Goal: Transaction & Acquisition: Download file/media

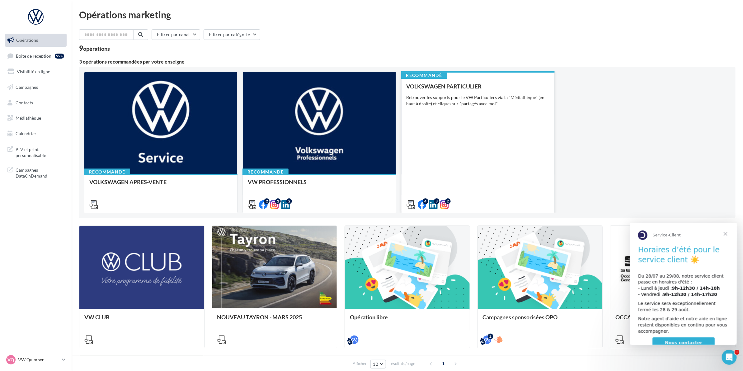
click at [538, 172] on div "VOLKSWAGEN PARTICULIER Retrouver les supports pour le VW Particuliers via la "M…" at bounding box center [478, 145] width 143 height 124
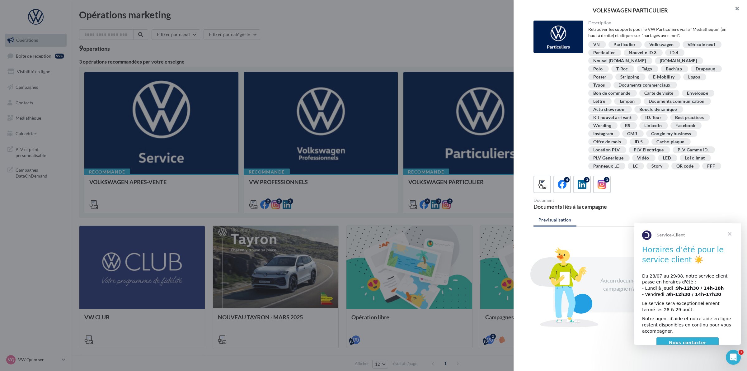
click at [738, 14] on button "button" at bounding box center [734, 9] width 25 height 19
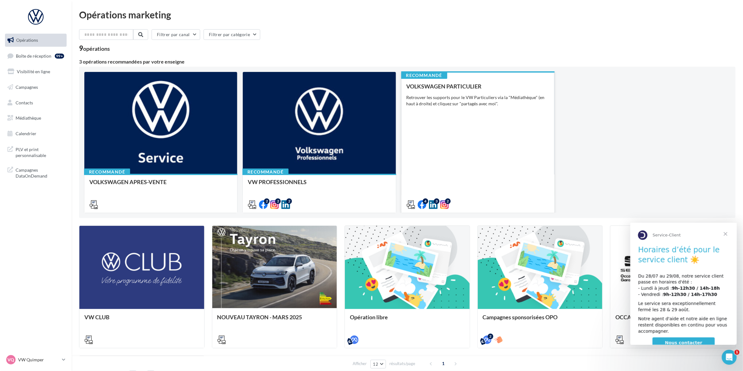
click at [444, 114] on div "VOLKSWAGEN PARTICULIER Retrouver les supports pour le VW Particuliers via la "M…" at bounding box center [478, 145] width 143 height 124
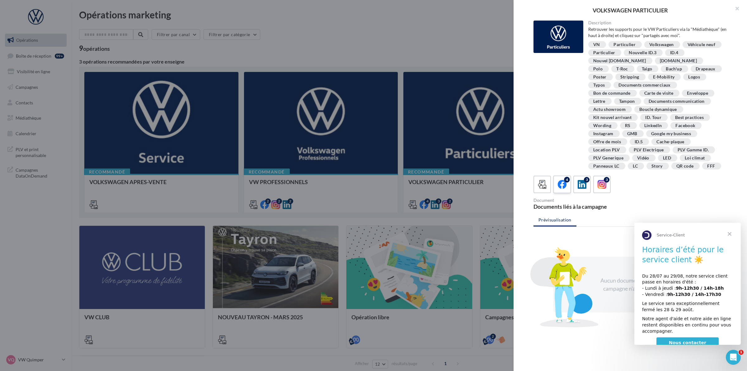
click at [559, 184] on icon at bounding box center [562, 184] width 9 height 9
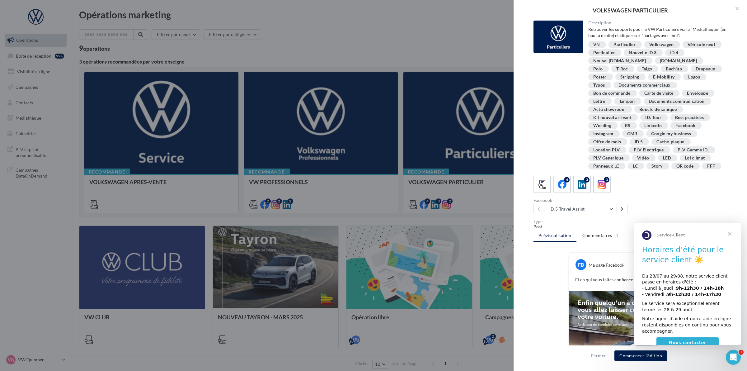
click at [727, 238] on span "Fermer" at bounding box center [730, 234] width 22 height 22
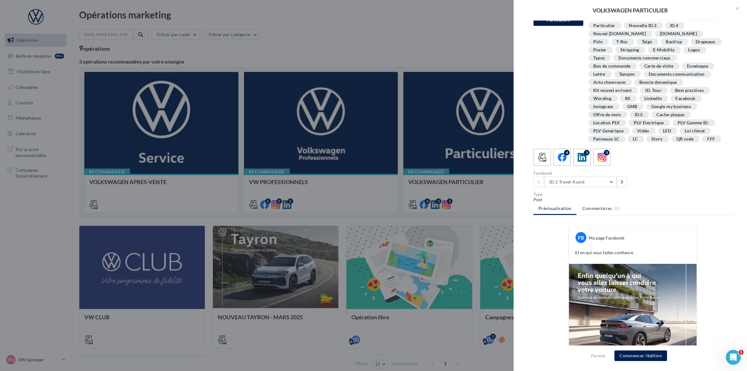
scroll to position [78, 0]
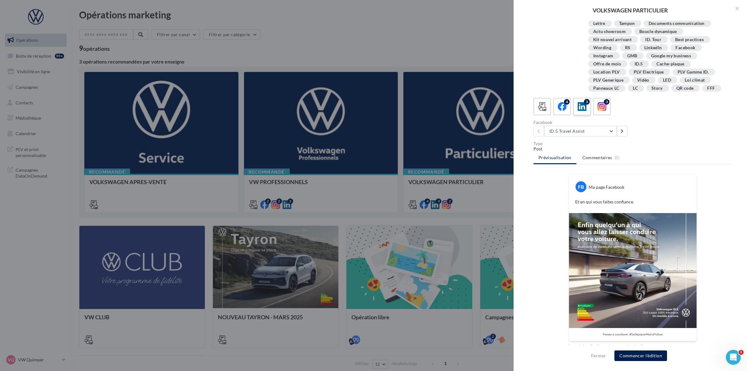
click at [577, 110] on div "3" at bounding box center [583, 107] width 12 height 12
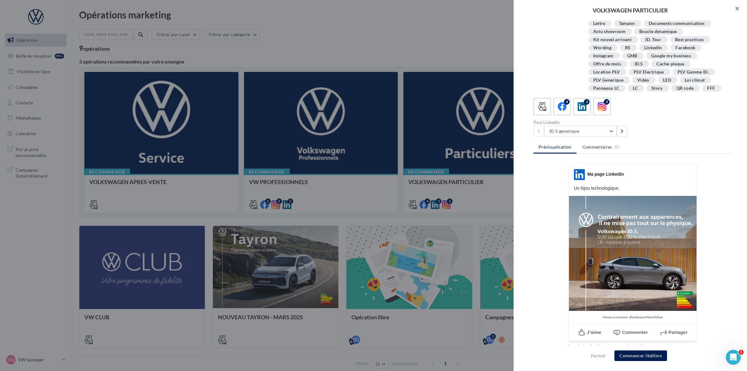
click at [732, 6] on button "button" at bounding box center [734, 9] width 25 height 19
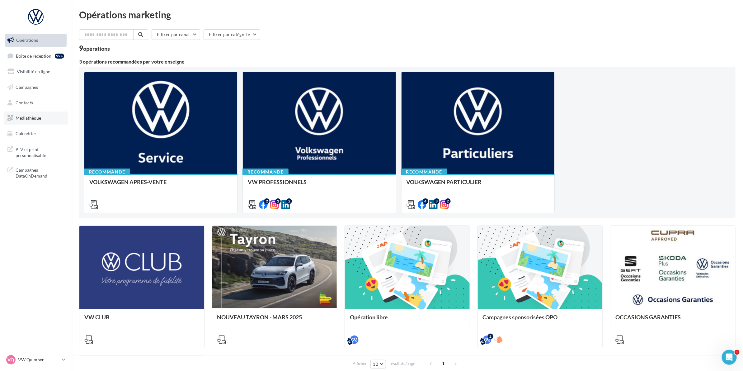
click at [40, 122] on link "Médiathèque" at bounding box center [36, 117] width 64 height 13
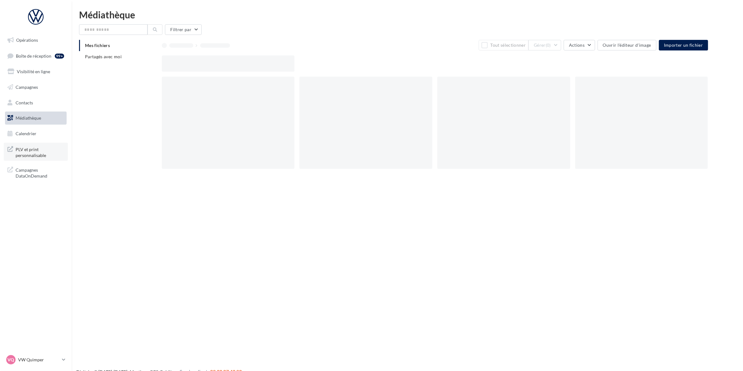
click at [35, 151] on span "PLV et print personnalisable" at bounding box center [40, 151] width 49 height 13
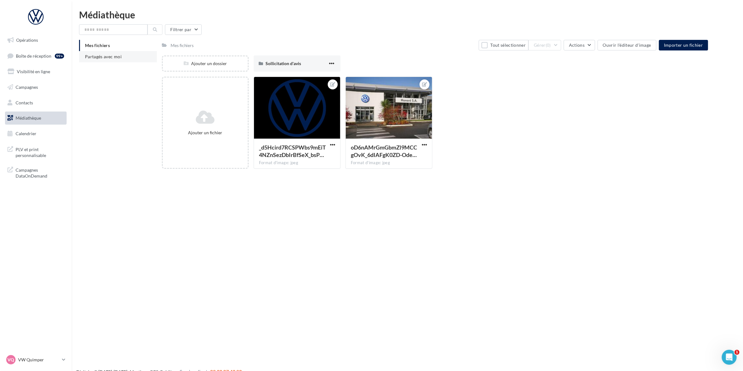
click at [83, 56] on li "Partagés avec moi" at bounding box center [118, 56] width 78 height 11
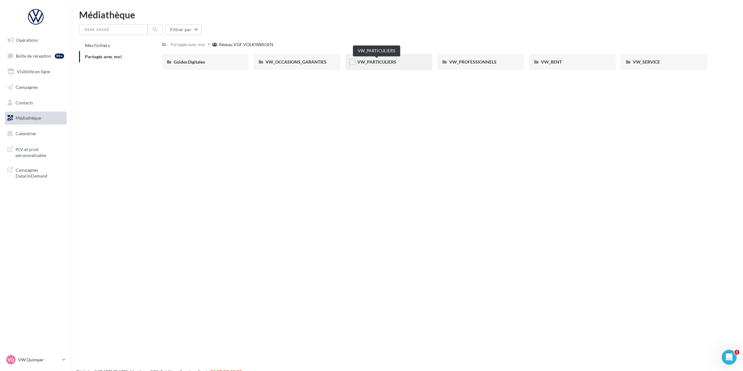
click at [377, 64] on span "VW_PARTICULIERS" at bounding box center [377, 61] width 39 height 5
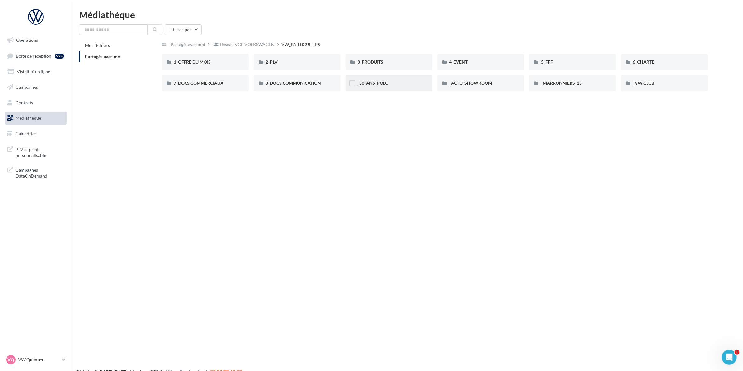
click at [391, 86] on div "_50_ANS_POLO" at bounding box center [389, 83] width 87 height 16
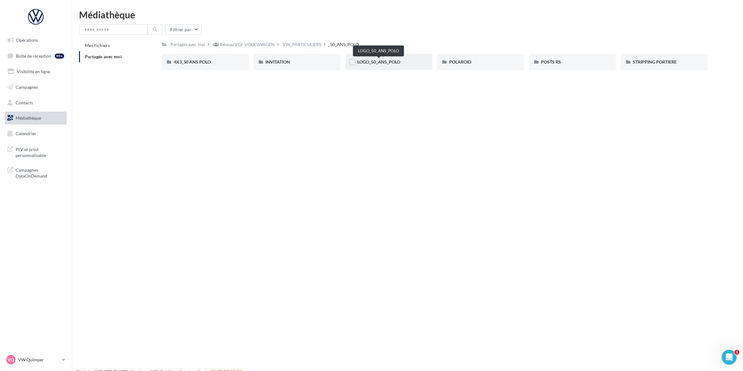
click at [375, 64] on span "LOGO_50_ANS_POLO" at bounding box center [379, 61] width 43 height 5
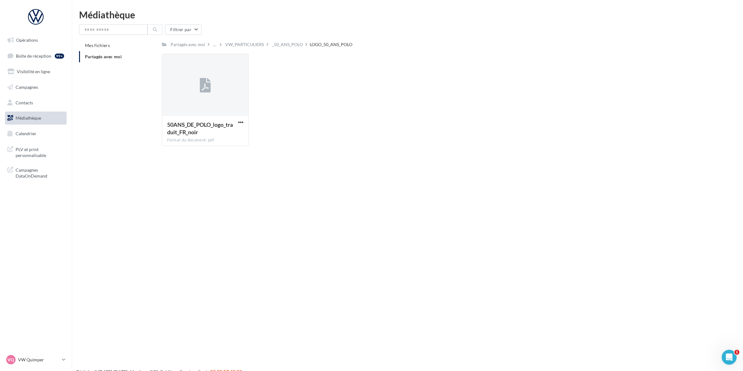
click at [294, 100] on div "50ANS_DE_POLO_logo_traduit_FR_noir Format du document: pdf 50ANS_DE_POLO_logo_t…" at bounding box center [438, 102] width 552 height 97
click at [289, 46] on div "_50_ANS_POLO" at bounding box center [287, 44] width 31 height 6
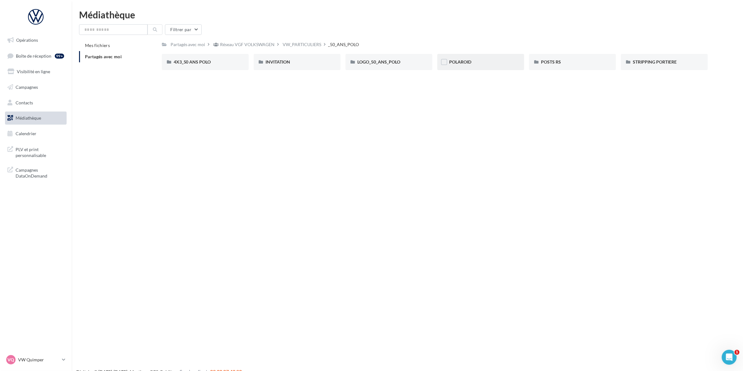
click at [458, 65] on div "POLAROID" at bounding box center [480, 62] width 63 height 6
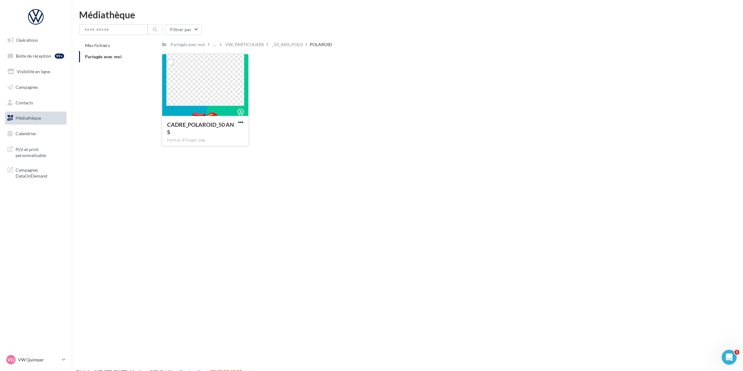
click at [240, 122] on span "button" at bounding box center [240, 122] width 5 height 5
click at [236, 133] on button "Télécharger" at bounding box center [213, 134] width 62 height 16
click at [232, 95] on div at bounding box center [205, 85] width 86 height 62
click at [327, 112] on div "CADRE_POLAROID_50 ANS Format d'image: png CADRE_POLAROID_50 ANS" at bounding box center [438, 102] width 552 height 97
click at [248, 44] on div "VW_PARTICULIERS" at bounding box center [245, 44] width 39 height 6
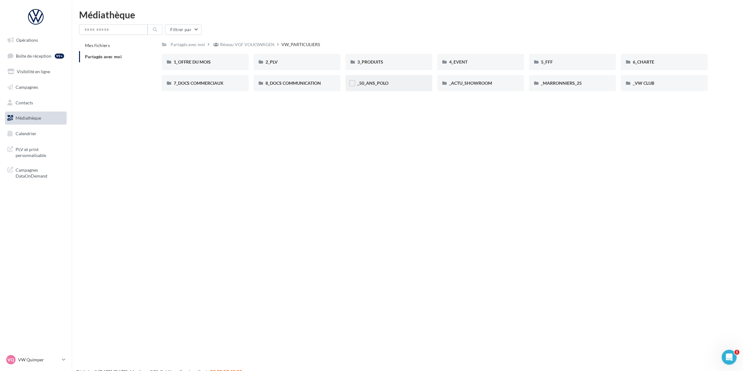
click at [376, 89] on div "_50_ANS_POLO" at bounding box center [389, 83] width 87 height 16
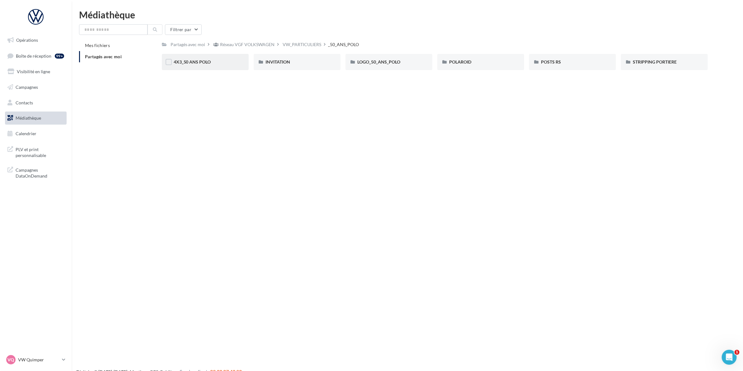
click at [197, 67] on div "4X3_50 ANS POLO" at bounding box center [205, 62] width 87 height 16
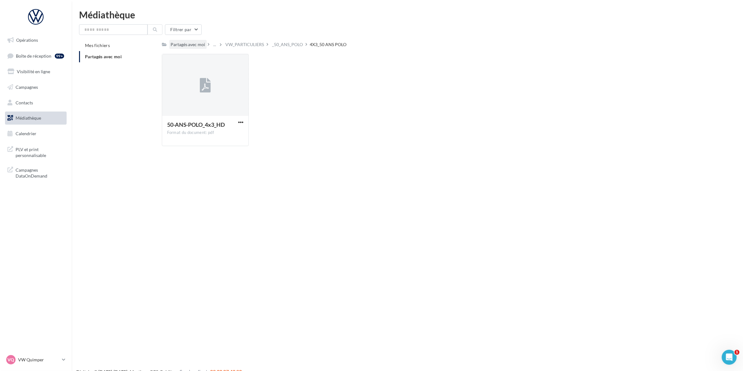
click at [188, 47] on div "Partagés avec moi" at bounding box center [188, 44] width 35 height 6
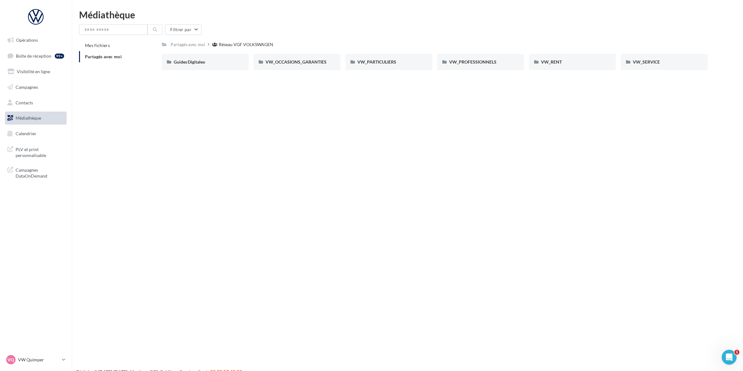
click at [371, 122] on div "Opérations Boîte de réception 99+ Visibilité en ligne Campagnes Contacts Médiat…" at bounding box center [371, 195] width 743 height 371
